Goal: Complete application form

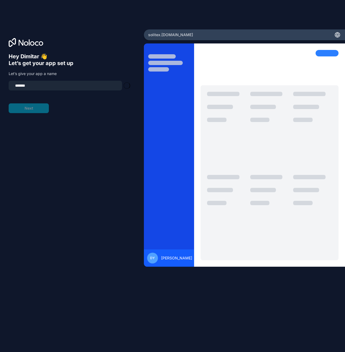
type input "**********"
click at [25, 109] on button "Next" at bounding box center [29, 109] width 40 height 10
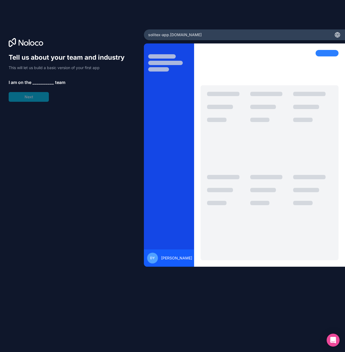
click at [42, 81] on span "__________" at bounding box center [43, 82] width 22 height 6
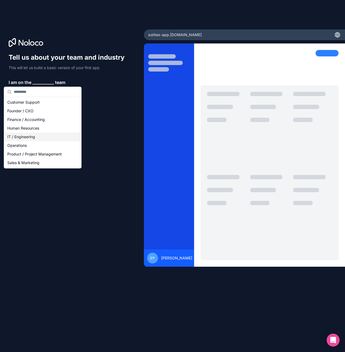
click at [30, 138] on div "IT / Engineering" at bounding box center [42, 137] width 75 height 9
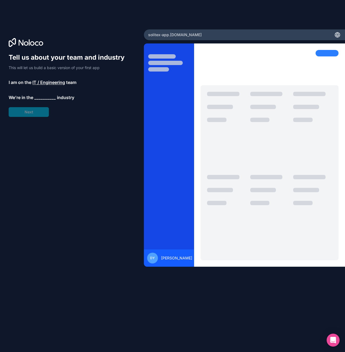
click at [47, 98] on span "__________" at bounding box center [45, 97] width 22 height 6
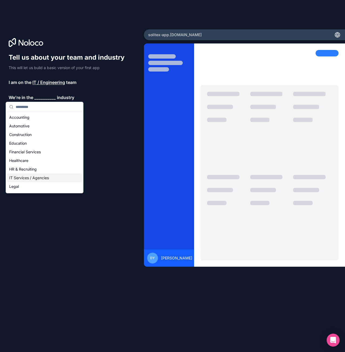
click at [41, 178] on div "IT Services / Agencies" at bounding box center [44, 178] width 75 height 9
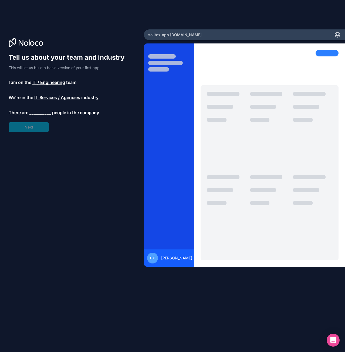
click at [39, 111] on span "__________" at bounding box center [40, 112] width 22 height 6
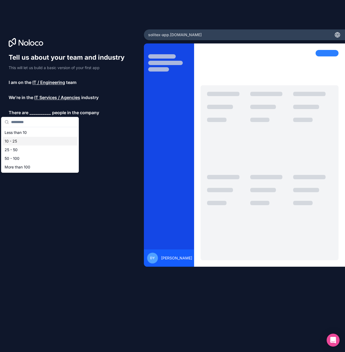
click at [19, 139] on div "10 - 25" at bounding box center [39, 141] width 75 height 9
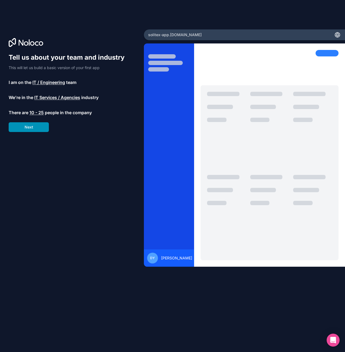
click at [35, 129] on button "Next" at bounding box center [29, 127] width 40 height 10
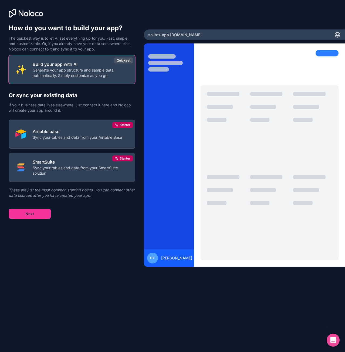
click at [84, 65] on p "Build your app with AI" at bounding box center [81, 64] width 96 height 6
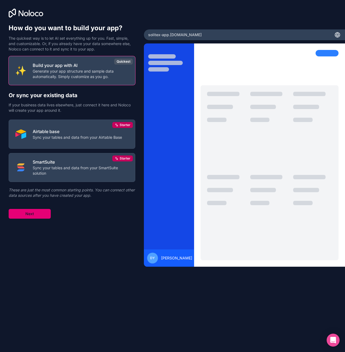
click at [37, 216] on button "Next" at bounding box center [30, 214] width 42 height 10
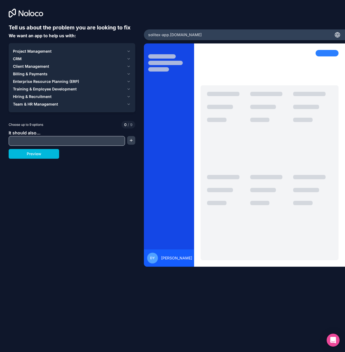
click at [128, 49] on icon "button" at bounding box center [129, 51] width 4 height 4
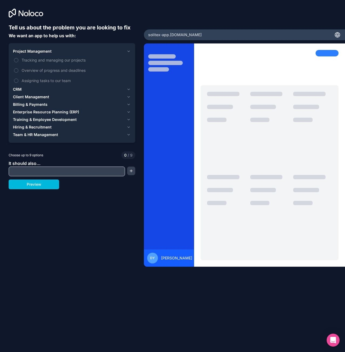
click at [17, 61] on button "Tracking and managing our projects" at bounding box center [16, 60] width 4 height 4
click at [14, 70] on button "Overview of progress and deadlines" at bounding box center [16, 70] width 4 height 4
click at [16, 82] on button "Assigning tasks to our team" at bounding box center [16, 81] width 4 height 4
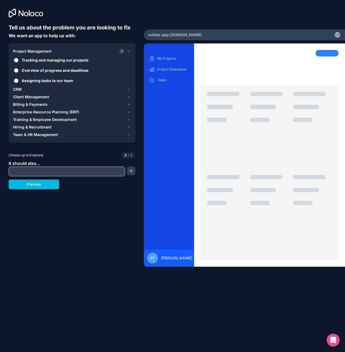
click at [35, 98] on span "Client Management" at bounding box center [31, 96] width 36 height 5
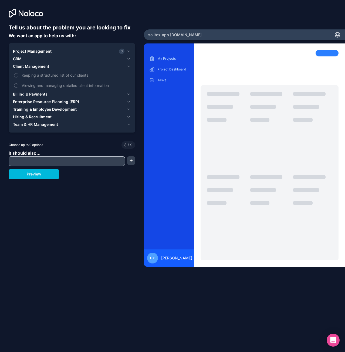
click at [32, 75] on span "Keeping a structured list of our clients" at bounding box center [76, 75] width 108 height 6
click at [18, 75] on button "Keeping a structured list of our clients" at bounding box center [16, 75] width 4 height 4
click at [31, 85] on span "Viewing and managing detailed client information" at bounding box center [76, 86] width 108 height 6
click at [18, 85] on button "Viewing and managing detailed client information" at bounding box center [16, 86] width 4 height 4
click at [102, 160] on input "text" at bounding box center [67, 162] width 114 height 8
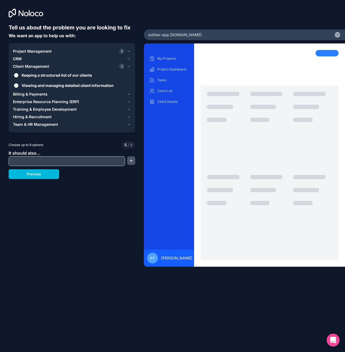
click at [132, 159] on button "button" at bounding box center [131, 161] width 8 height 9
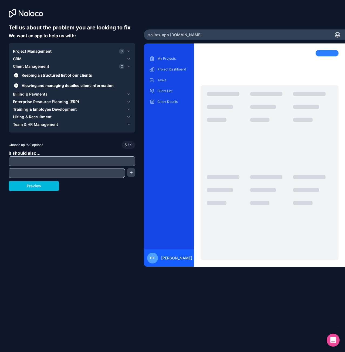
click at [94, 195] on div "Tell us about the problem you are looking to fix We want an app to help us with…" at bounding box center [72, 154] width 127 height 261
click at [128, 59] on icon "button" at bounding box center [129, 59] width 4 height 4
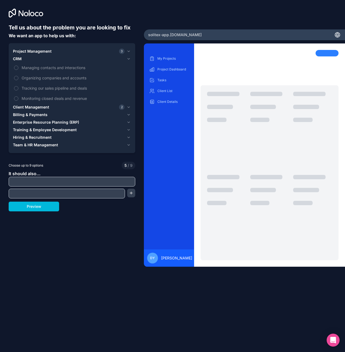
click at [128, 59] on icon "button" at bounding box center [129, 59] width 4 height 4
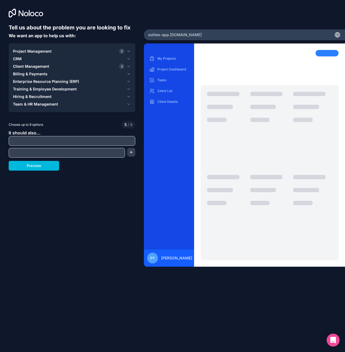
click at [50, 72] on div "Billing & Payments" at bounding box center [69, 73] width 112 height 5
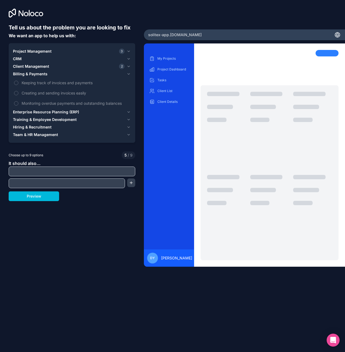
click at [33, 112] on span "Enterprise Resource Planning (ERP)" at bounding box center [46, 111] width 66 height 5
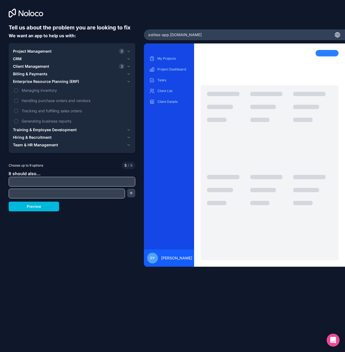
click at [47, 145] on span "Team & HR Management" at bounding box center [35, 144] width 45 height 5
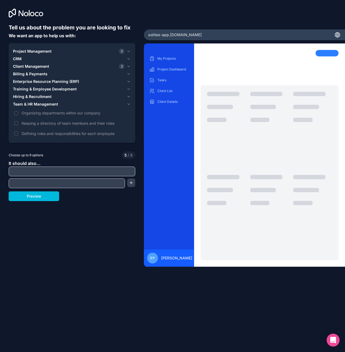
click at [47, 105] on span "Team & HR Management" at bounding box center [35, 104] width 45 height 5
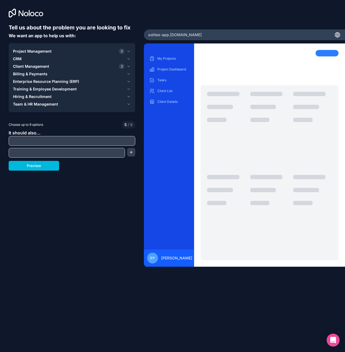
click at [44, 141] on input "text" at bounding box center [72, 141] width 124 height 8
type input "**********"
click at [50, 168] on button "Preview" at bounding box center [34, 166] width 51 height 10
